Goal: Information Seeking & Learning: Learn about a topic

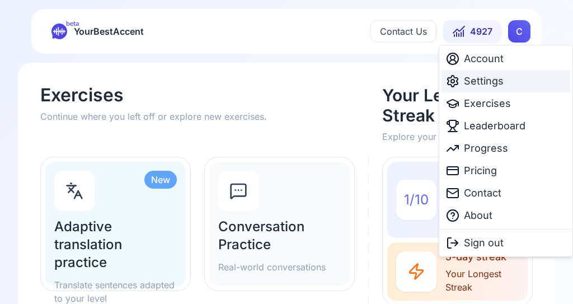
click at [485, 80] on span "Settings" at bounding box center [484, 81] width 40 height 16
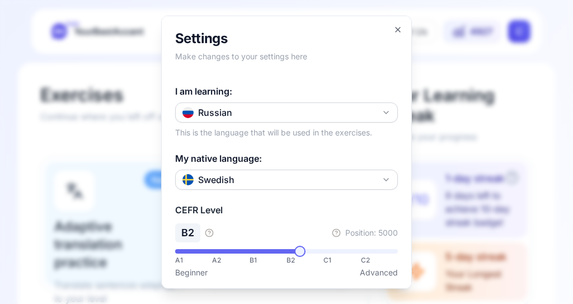
click at [391, 102] on button "Russian" at bounding box center [286, 112] width 223 height 20
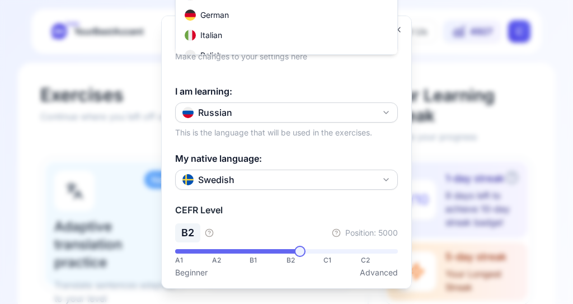
click at [221, 37] on div "Italian" at bounding box center [203, 35] width 37 height 11
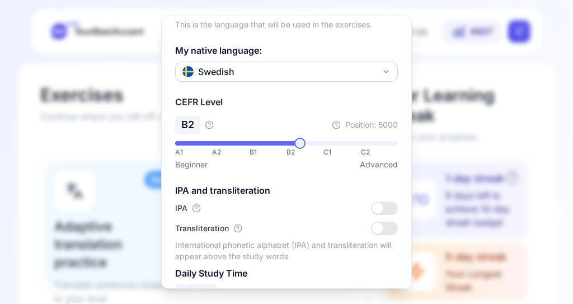
scroll to position [108, 0]
click at [527, 125] on div at bounding box center [286, 152] width 573 height 304
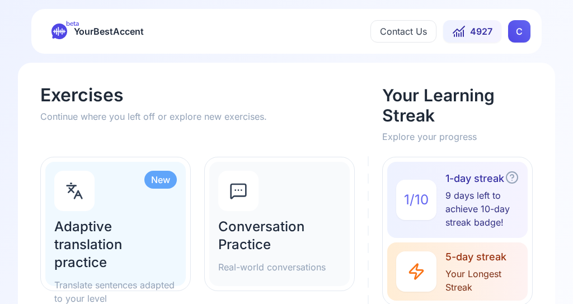
click at [328, 196] on div "Conversation Practice Real-world conversations" at bounding box center [279, 224] width 140 height 124
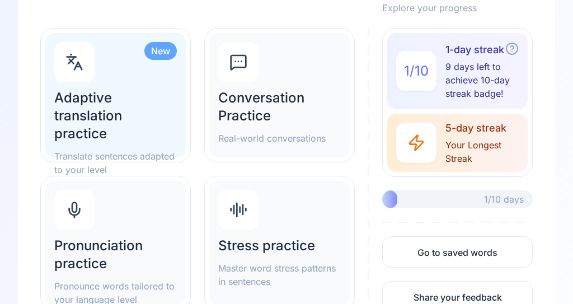
scroll to position [131, 0]
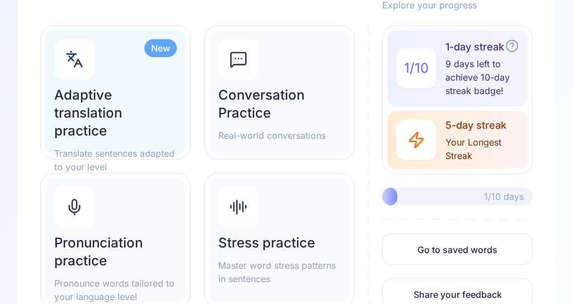
click at [127, 253] on h2 "Pronunciation practice" at bounding box center [115, 252] width 122 height 36
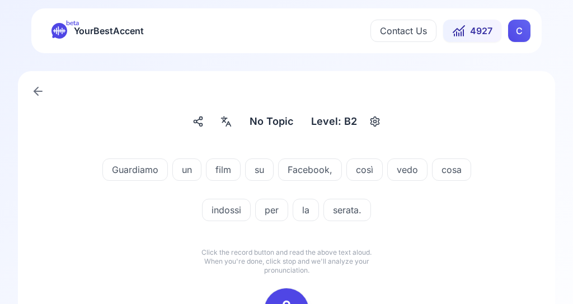
scroll to position [1, 0]
click at [289, 297] on div at bounding box center [286, 310] width 27 height 45
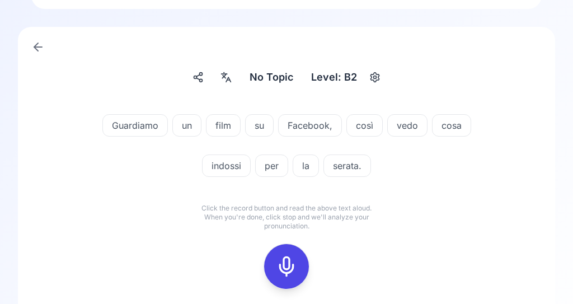
scroll to position [50, 0]
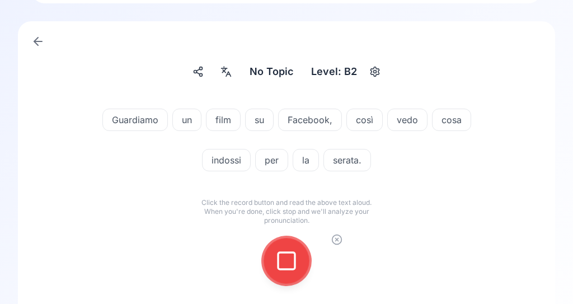
click at [292, 264] on icon at bounding box center [286, 260] width 22 height 22
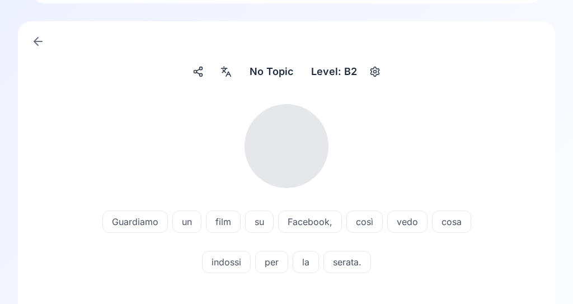
scroll to position [43, 0]
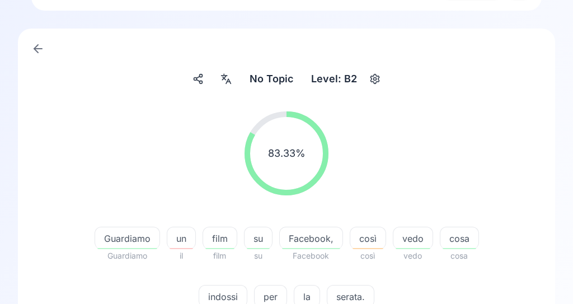
click at [183, 242] on span "un" at bounding box center [181, 237] width 28 height 13
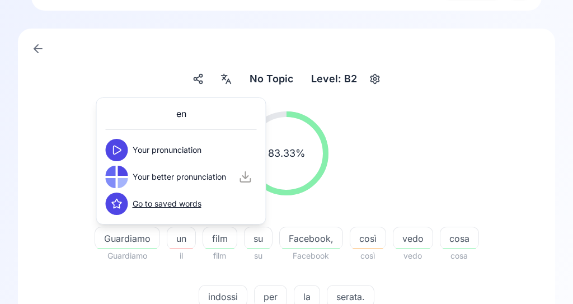
click at [126, 145] on button at bounding box center [117, 150] width 22 height 22
click at [125, 148] on button at bounding box center [117, 150] width 22 height 22
click at [172, 150] on span "Your pronunciation" at bounding box center [167, 149] width 69 height 11
click at [122, 180] on button at bounding box center [117, 177] width 22 height 22
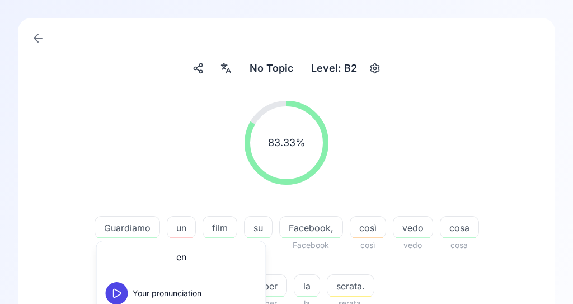
scroll to position [52, 0]
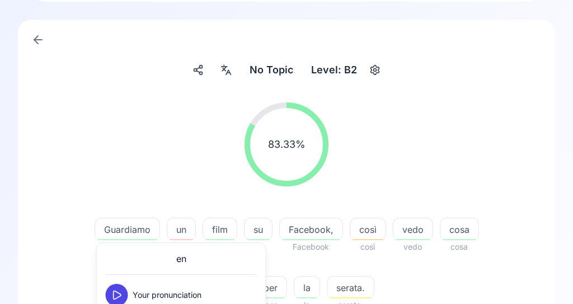
click at [187, 225] on span "un" at bounding box center [181, 229] width 28 height 13
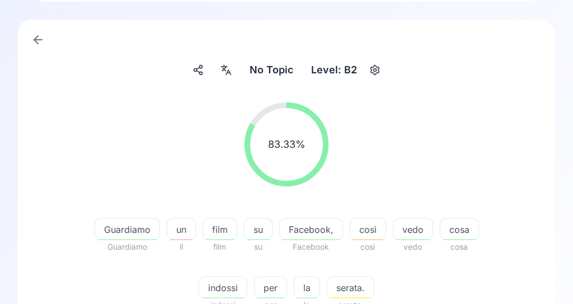
click at [190, 226] on span "un" at bounding box center [181, 229] width 28 height 13
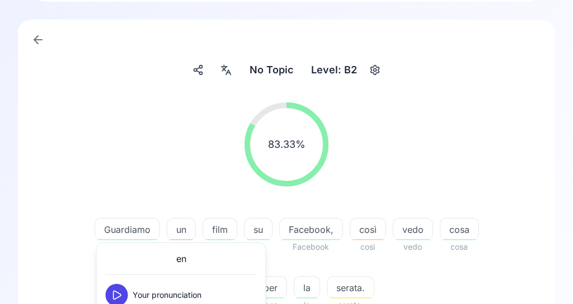
click at [125, 290] on button at bounding box center [117, 294] width 22 height 22
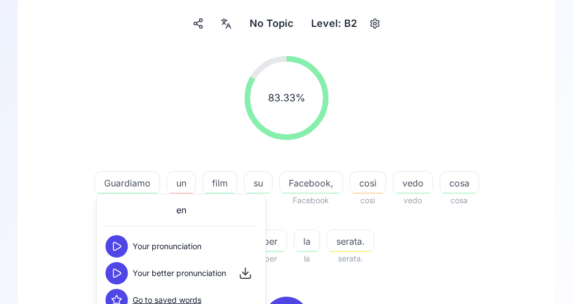
scroll to position [100, 0]
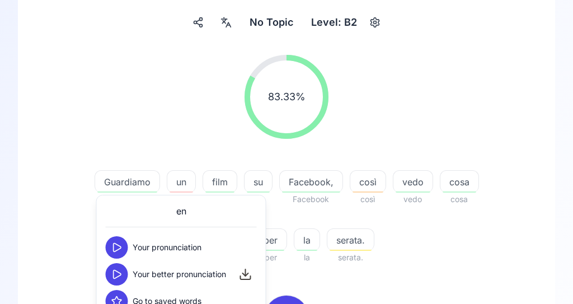
click at [458, 271] on div "83.33 % 83.33 % Guardiamo Guardiamo un il film film su su Facebook, Facebook co…" at bounding box center [286, 159] width 483 height 227
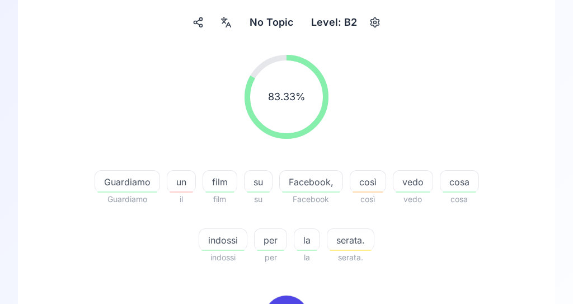
click at [372, 184] on span "così" at bounding box center [367, 181] width 35 height 13
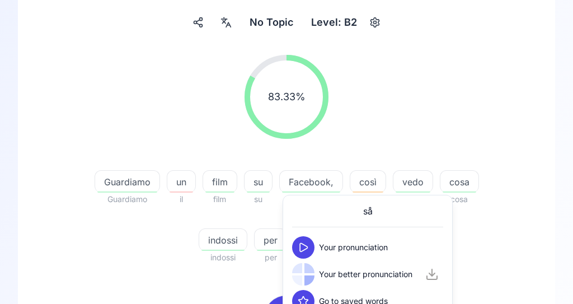
click at [305, 242] on icon at bounding box center [302, 247] width 11 height 11
click at [313, 274] on button at bounding box center [303, 274] width 22 height 22
click at [512, 85] on div "83.33 % 83.33 %" at bounding box center [286, 97] width 483 height 102
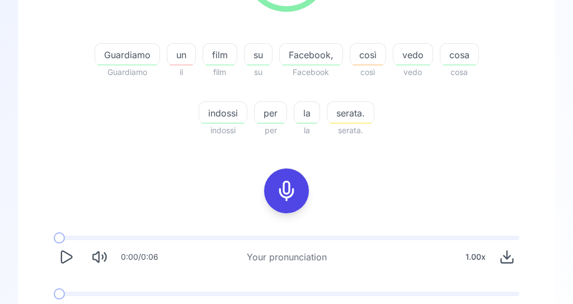
scroll to position [229, 0]
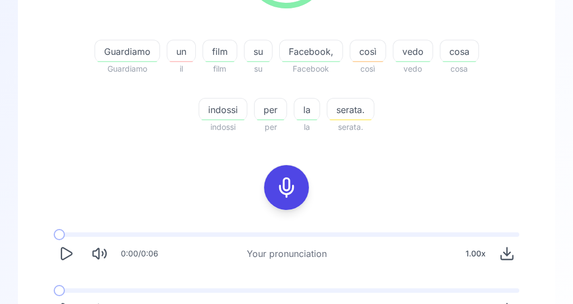
click at [73, 303] on icon "Play" at bounding box center [66, 310] width 16 height 16
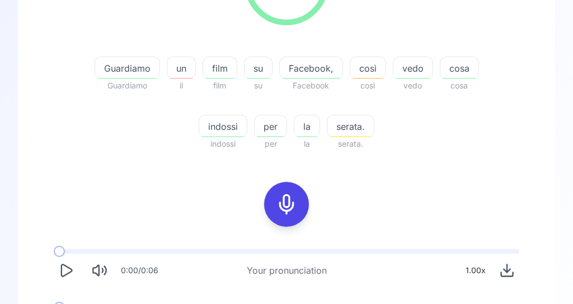
scroll to position [209, 0]
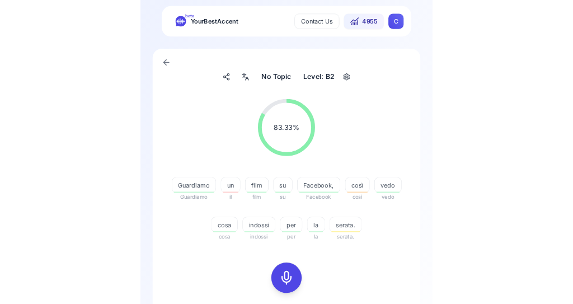
scroll to position [138, 0]
